Goal: Task Accomplishment & Management: Manage account settings

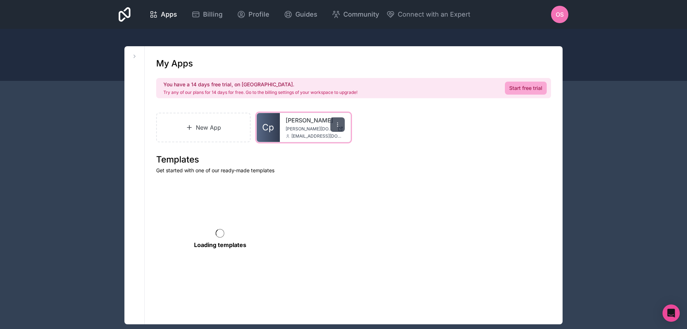
click at [338, 125] on icon at bounding box center [338, 125] width 6 height 6
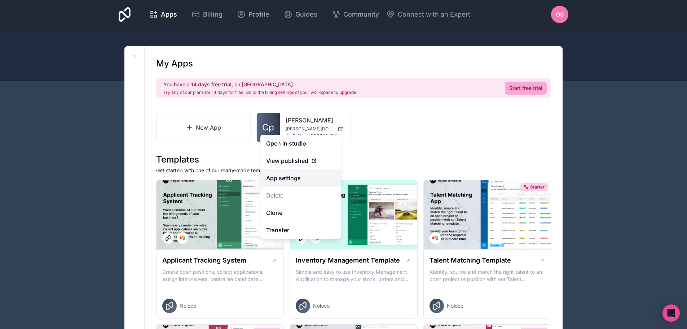
click at [299, 177] on link "App settings" at bounding box center [300, 177] width 81 height 17
